Goal: Find specific page/section: Find specific page/section

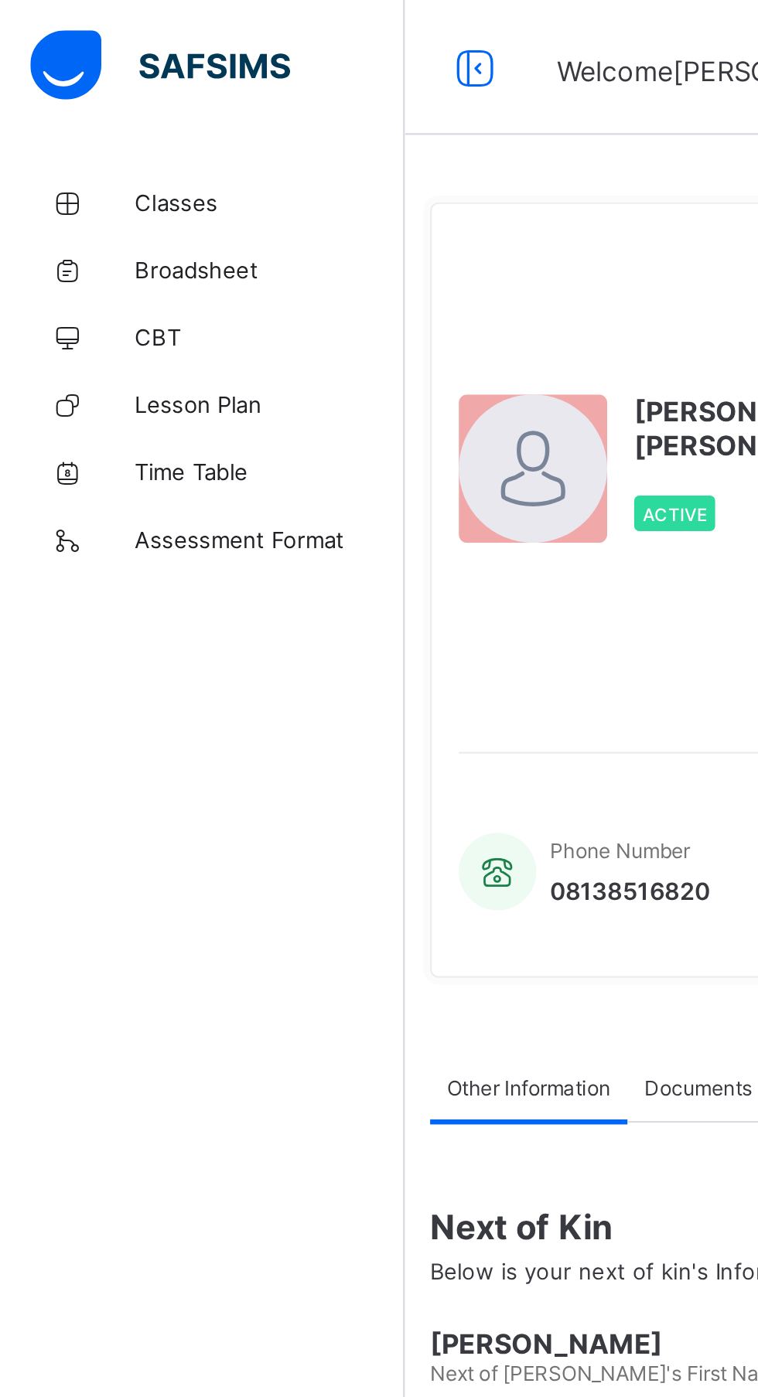
click at [95, 177] on link "Lesson Plan" at bounding box center [93, 185] width 186 height 31
